Goal: Task Accomplishment & Management: Manage account settings

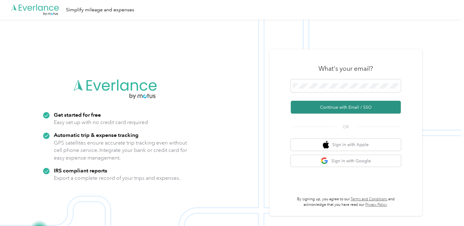
click at [315, 108] on button "Continue with Email / SSO" at bounding box center [346, 107] width 110 height 13
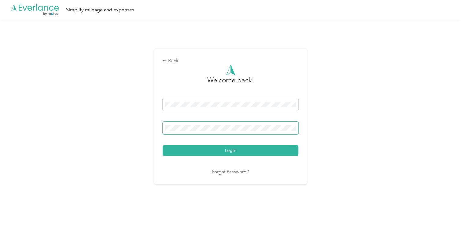
click at [233, 124] on span at bounding box center [231, 127] width 136 height 13
click at [210, 133] on span at bounding box center [231, 127] width 136 height 13
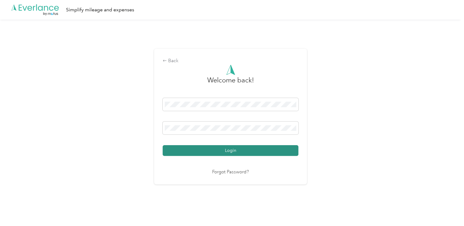
click at [212, 151] on button "Login" at bounding box center [231, 150] width 136 height 11
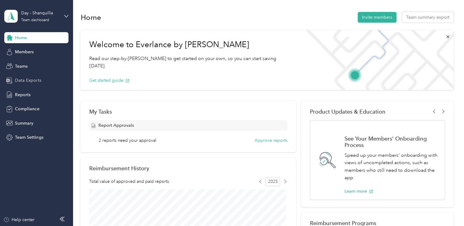
click at [24, 77] on span "Data Exports" at bounding box center [28, 80] width 26 height 6
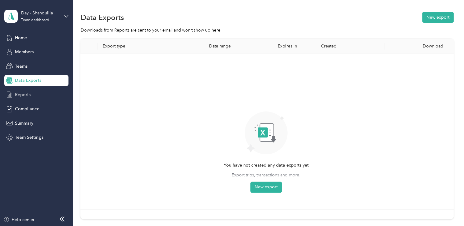
click at [22, 91] on div "Reports" at bounding box center [36, 94] width 64 height 11
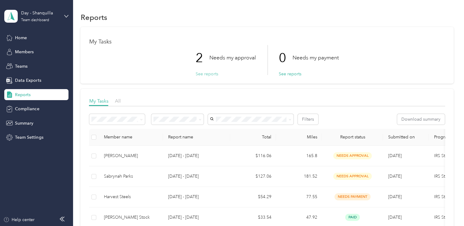
click at [208, 76] on button "See reports" at bounding box center [206, 74] width 23 height 6
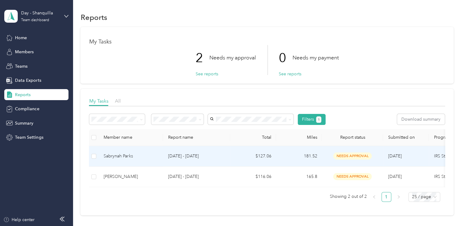
click at [275, 157] on td "$127.06" at bounding box center [253, 156] width 46 height 20
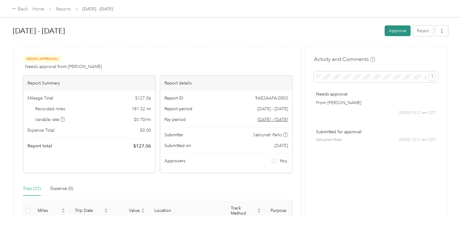
click at [399, 34] on button "Approve" at bounding box center [398, 30] width 26 height 11
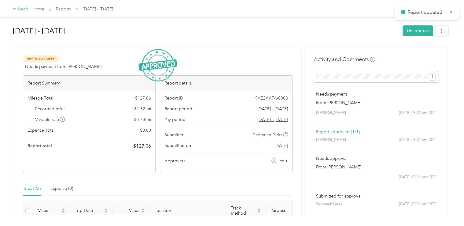
click at [17, 7] on div "Back" at bounding box center [20, 9] width 16 height 7
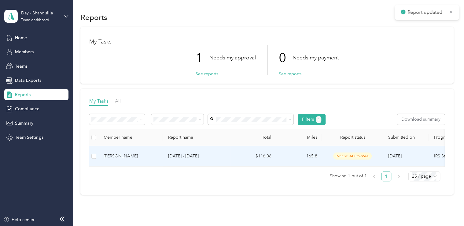
click at [193, 157] on p "[DATE] - [DATE]" at bounding box center [197, 156] width 58 height 7
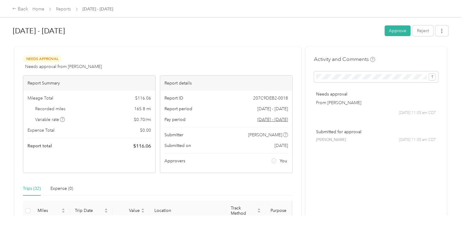
click at [396, 25] on div "[DATE] - [DATE] Approve Reject" at bounding box center [231, 32] width 436 height 18
click at [396, 29] on button "Approve" at bounding box center [398, 30] width 26 height 11
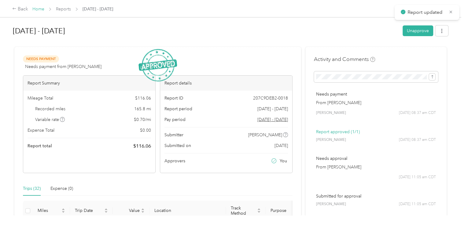
click at [40, 8] on link "Home" at bounding box center [38, 8] width 12 height 5
